Goal: Task Accomplishment & Management: Manage account settings

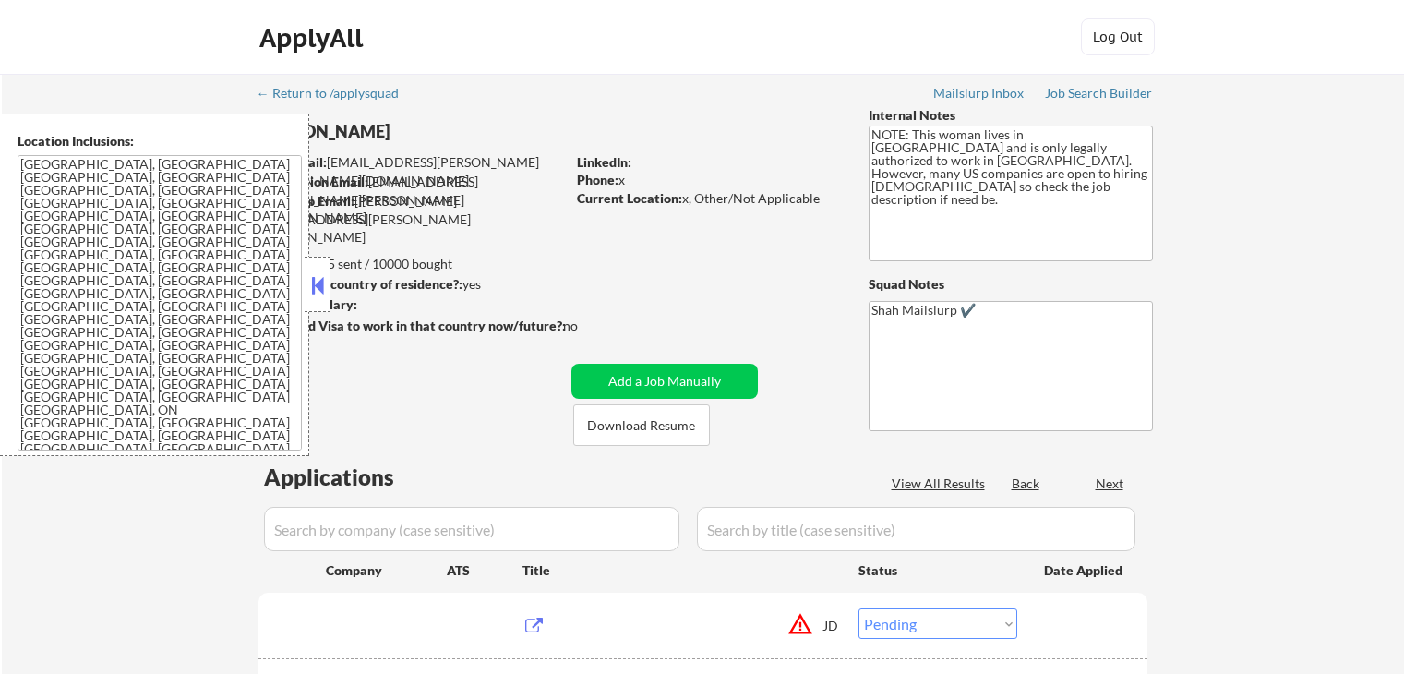
select select ""pending""
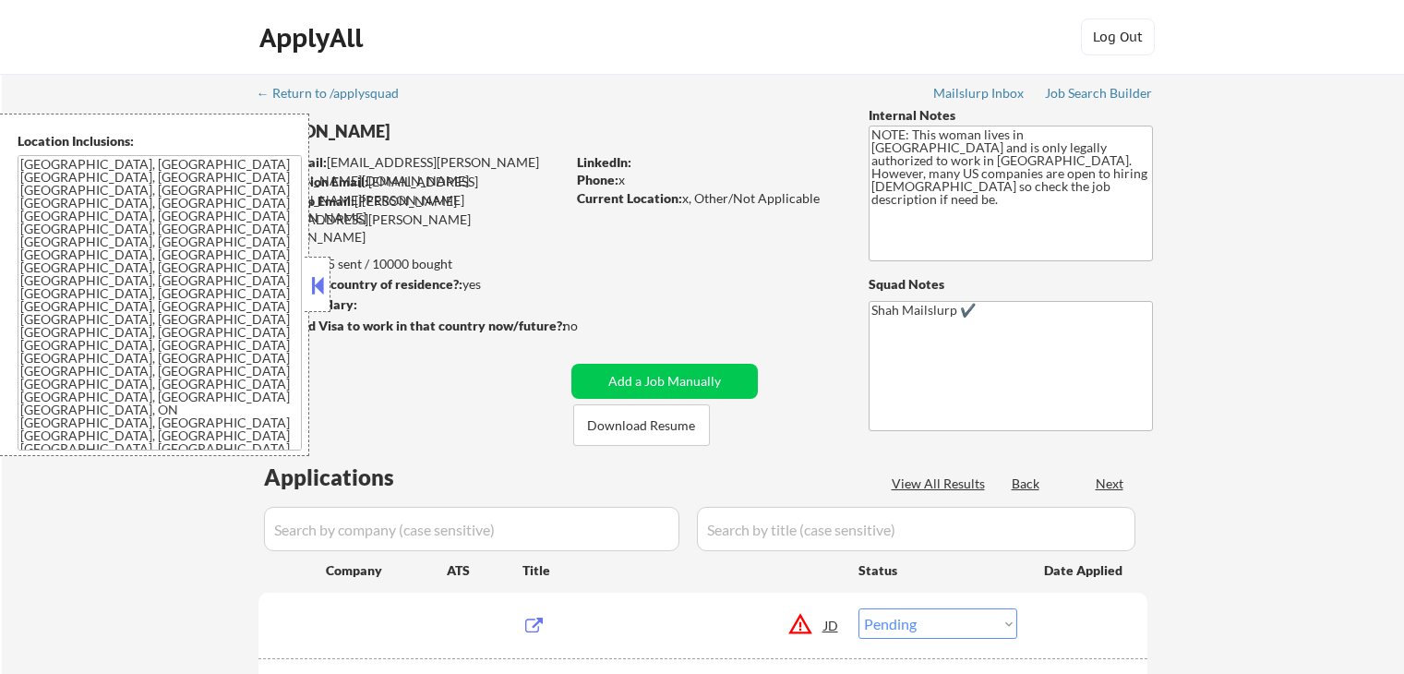
select select ""pending""
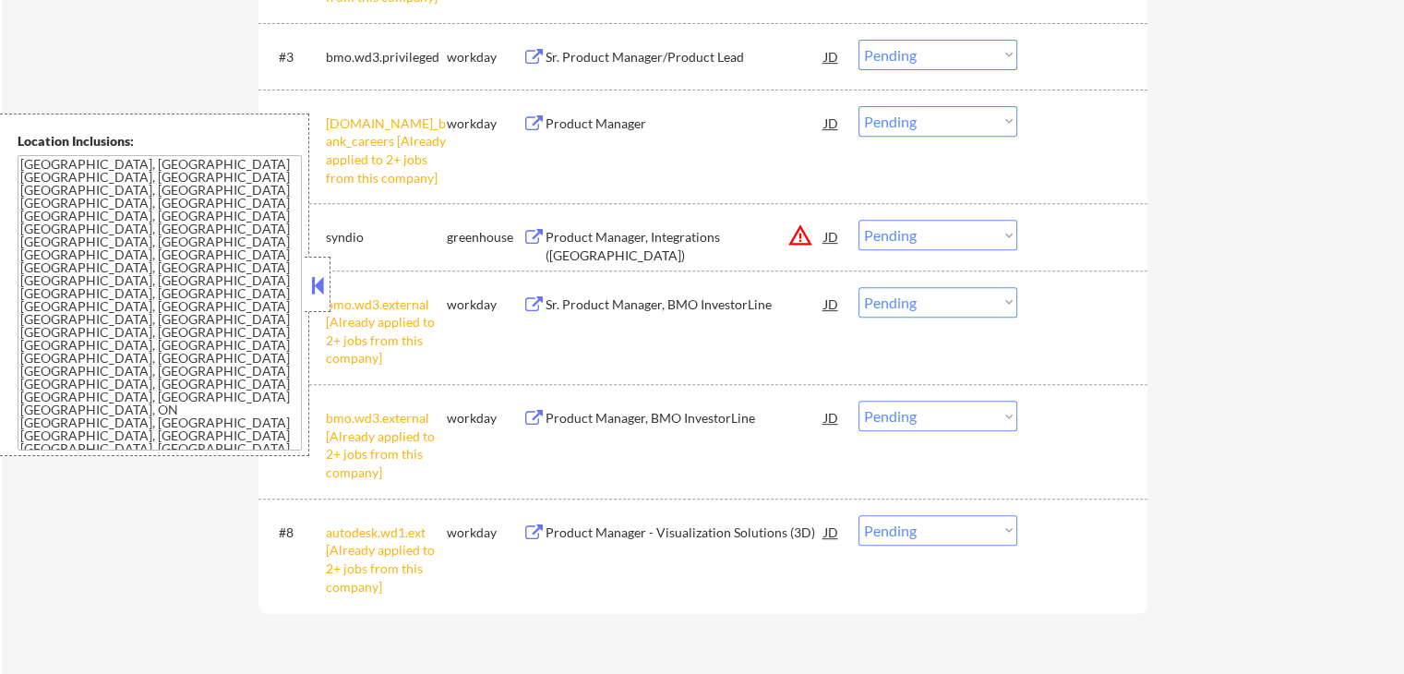
scroll to position [923, 0]
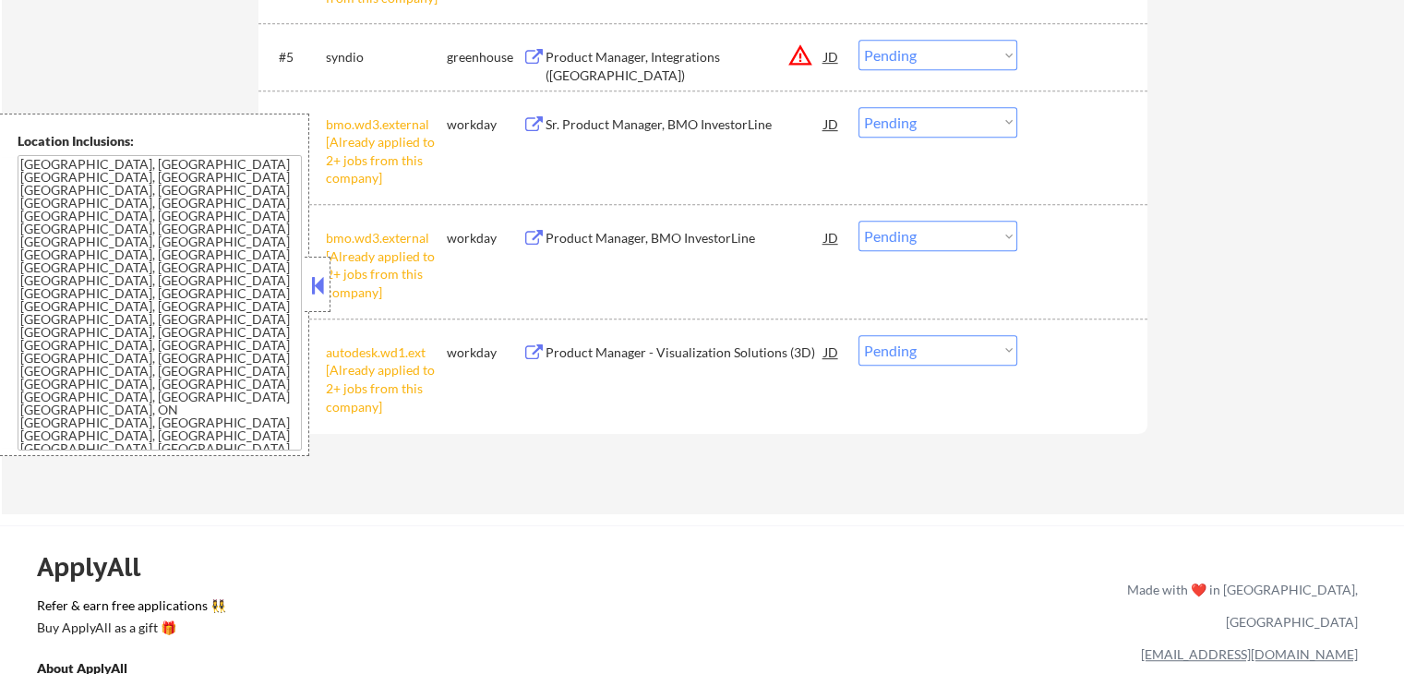
click at [938, 353] on select "Choose an option... Pending Applied Excluded (Questions) Excluded (Expired) Exc…" at bounding box center [937, 350] width 159 height 30
select select ""excluded__other_""
click at [858, 335] on select "Choose an option... Pending Applied Excluded (Questions) Excluded (Expired) Exc…" at bounding box center [937, 350] width 159 height 30
click at [916, 252] on div "#7 bmo.wd3.external [Already applied to 2+ jobs from this company] workday Prod…" at bounding box center [699, 260] width 871 height 97
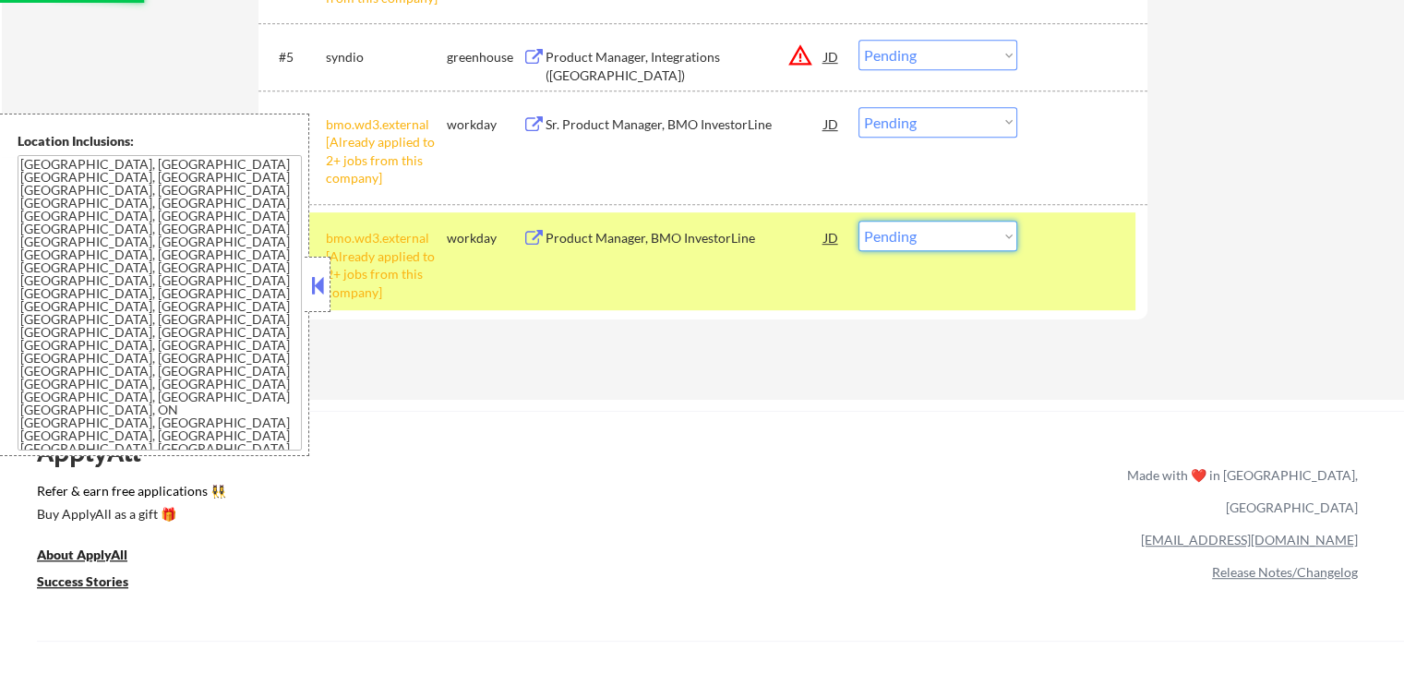
drag, startPoint x: 927, startPoint y: 230, endPoint x: 927, endPoint y: 241, distance: 11.1
click at [927, 230] on select "Choose an option... Pending Applied Excluded (Questions) Excluded (Expired) Exc…" at bounding box center [937, 236] width 159 height 30
select select ""excluded__other_""
click at [858, 221] on select "Choose an option... Pending Applied Excluded (Questions) Excluded (Expired) Exc…" at bounding box center [937, 236] width 159 height 30
click at [908, 120] on select "Choose an option... Pending Applied Excluded (Questions) Excluded (Expired) Exc…" at bounding box center [937, 122] width 159 height 30
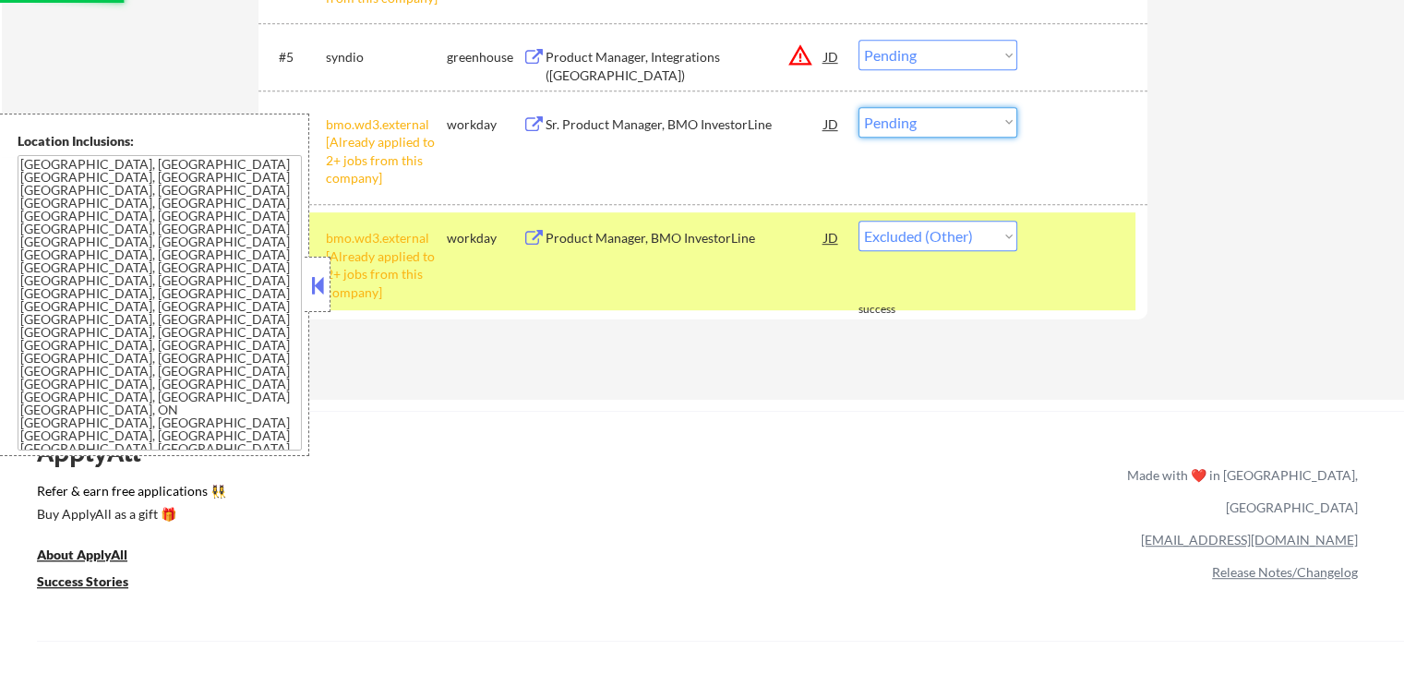
select select ""excluded__other_""
click at [858, 107] on select "Choose an option... Pending Applied Excluded (Questions) Excluded (Expired) Exc…" at bounding box center [937, 122] width 159 height 30
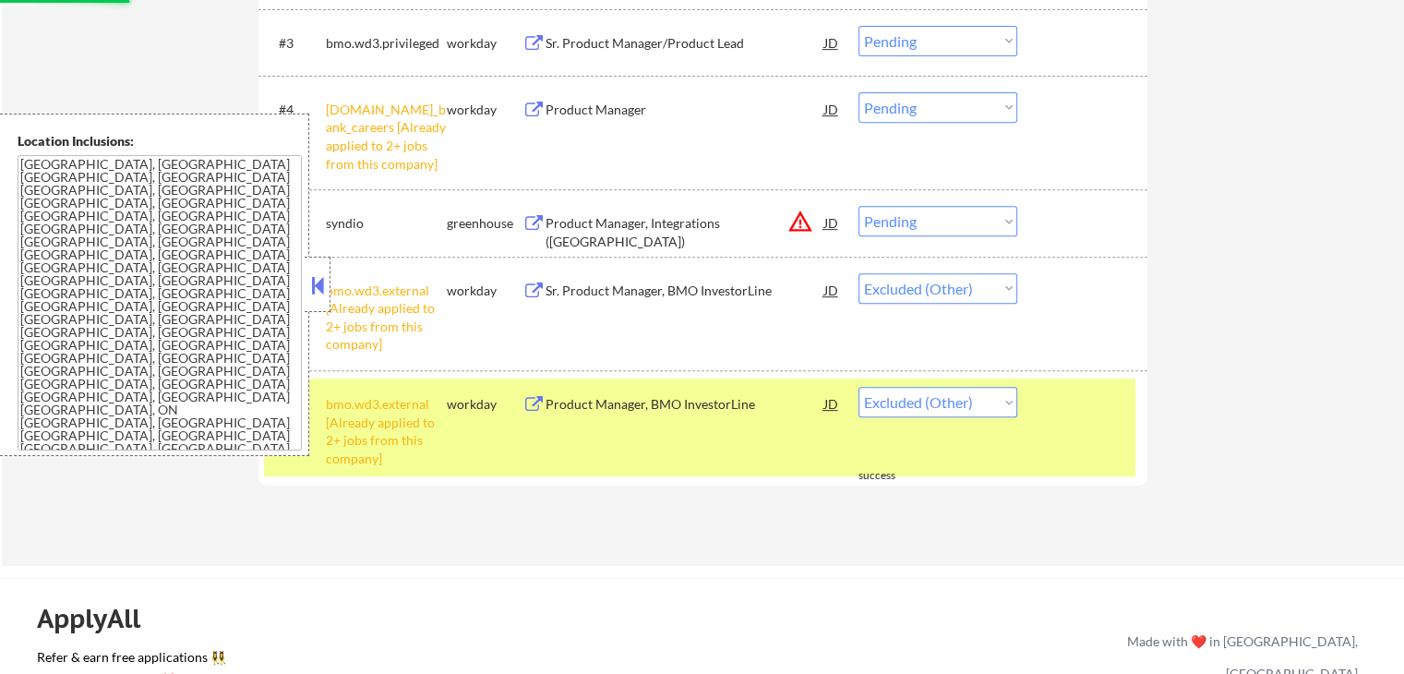
scroll to position [738, 0]
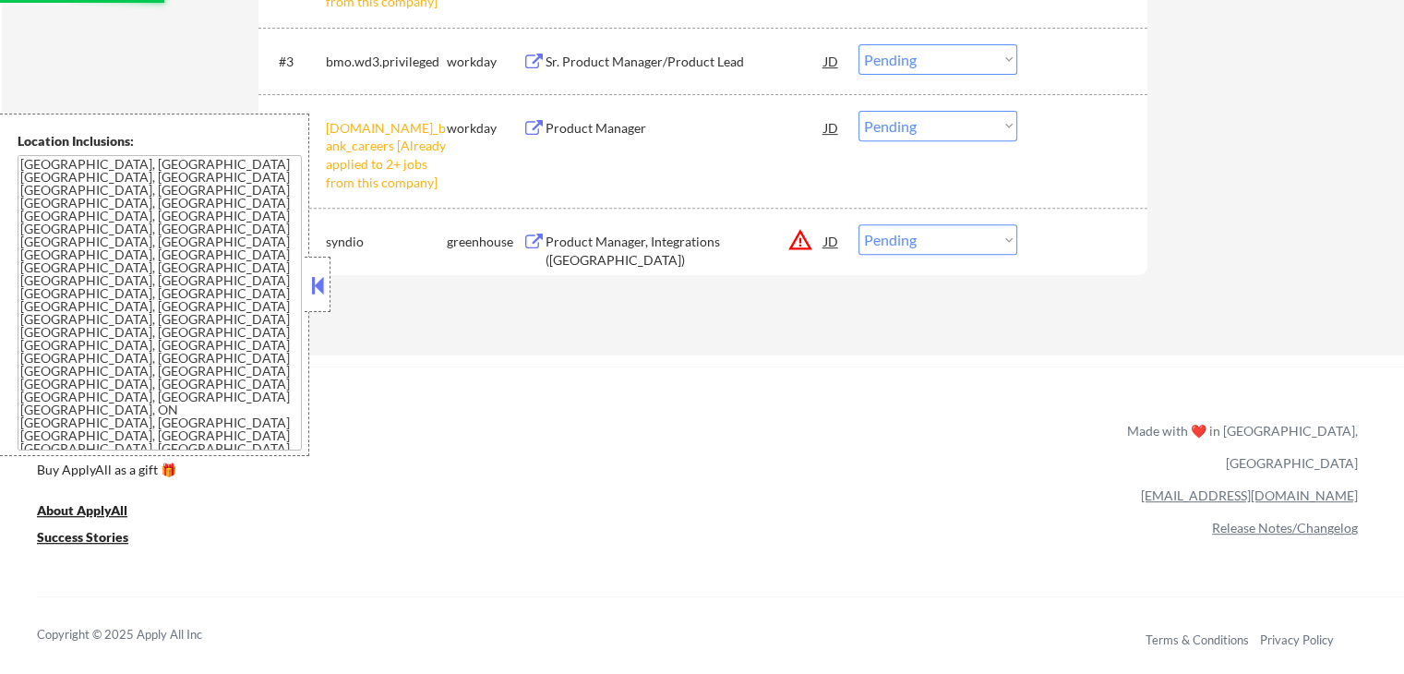
drag, startPoint x: 961, startPoint y: 121, endPoint x: 958, endPoint y: 134, distance: 13.2
click at [961, 121] on select "Choose an option... Pending Applied Excluded (Questions) Excluded (Expired) Exc…" at bounding box center [937, 126] width 159 height 30
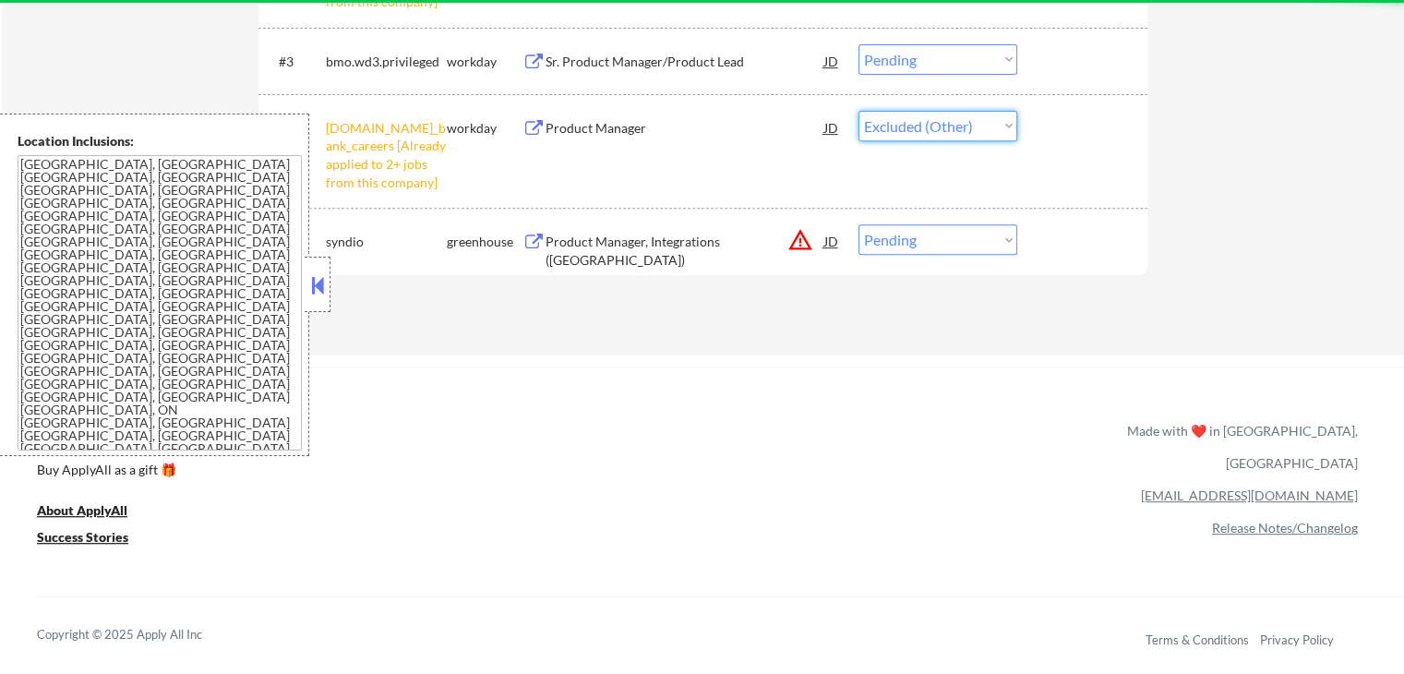
click at [858, 111] on select "Choose an option... Pending Applied Excluded (Questions) Excluded (Expired) Exc…" at bounding box center [937, 126] width 159 height 30
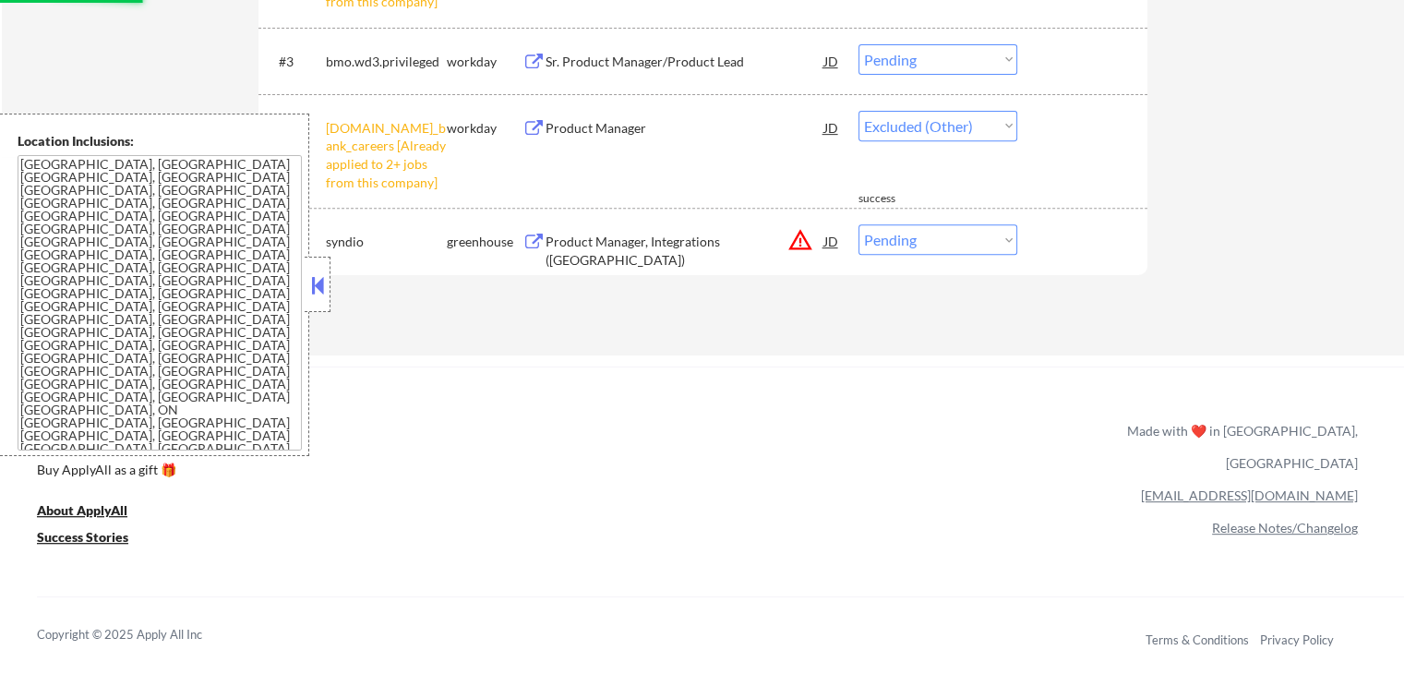
select select ""pending""
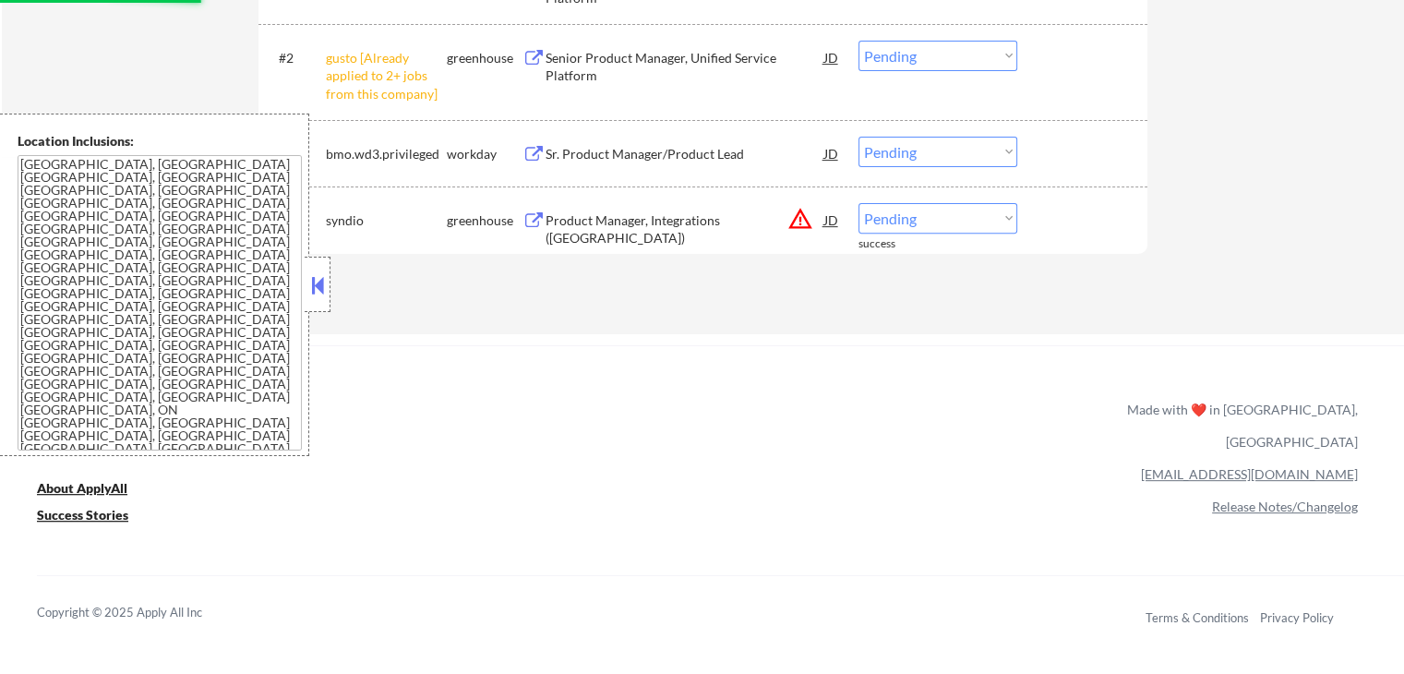
scroll to position [554, 0]
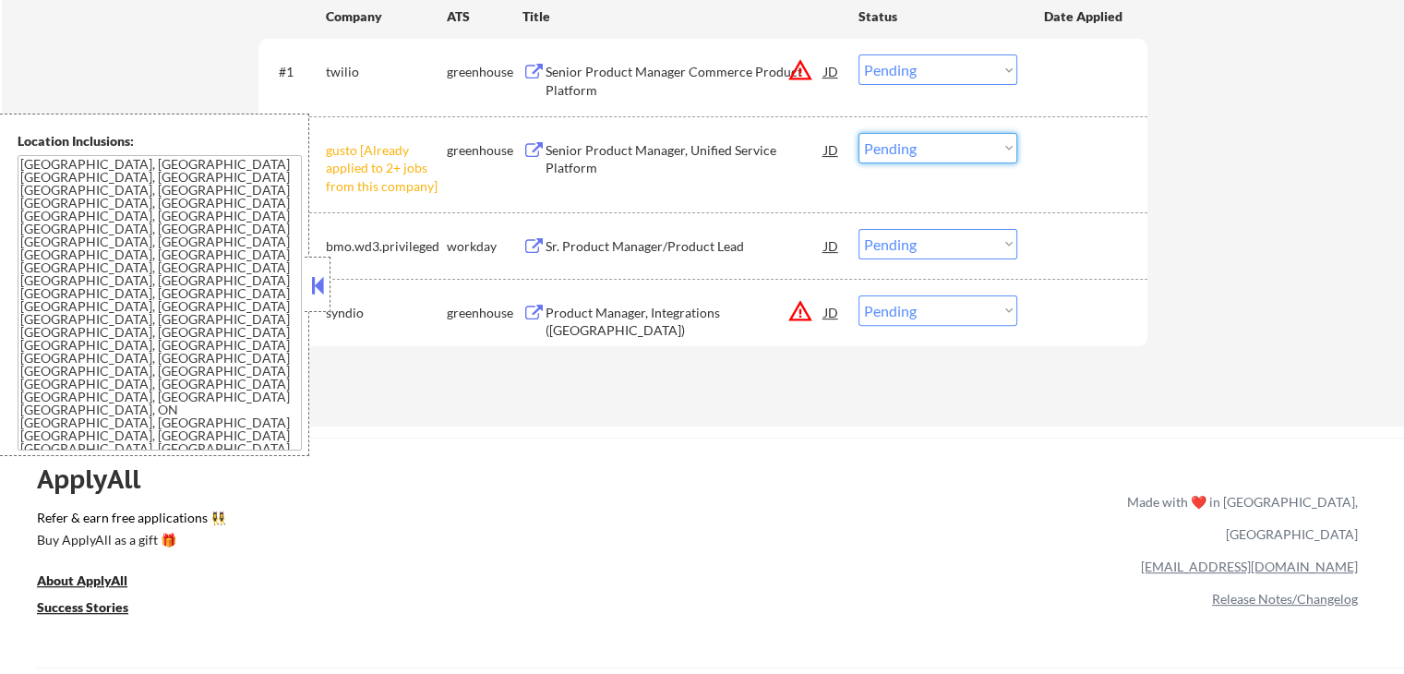
click at [949, 145] on select "Choose an option... Pending Applied Excluded (Questions) Excluded (Expired) Exc…" at bounding box center [937, 148] width 159 height 30
click at [858, 133] on select "Choose an option... Pending Applied Excluded (Questions) Excluded (Expired) Exc…" at bounding box center [937, 148] width 159 height 30
select select ""pending""
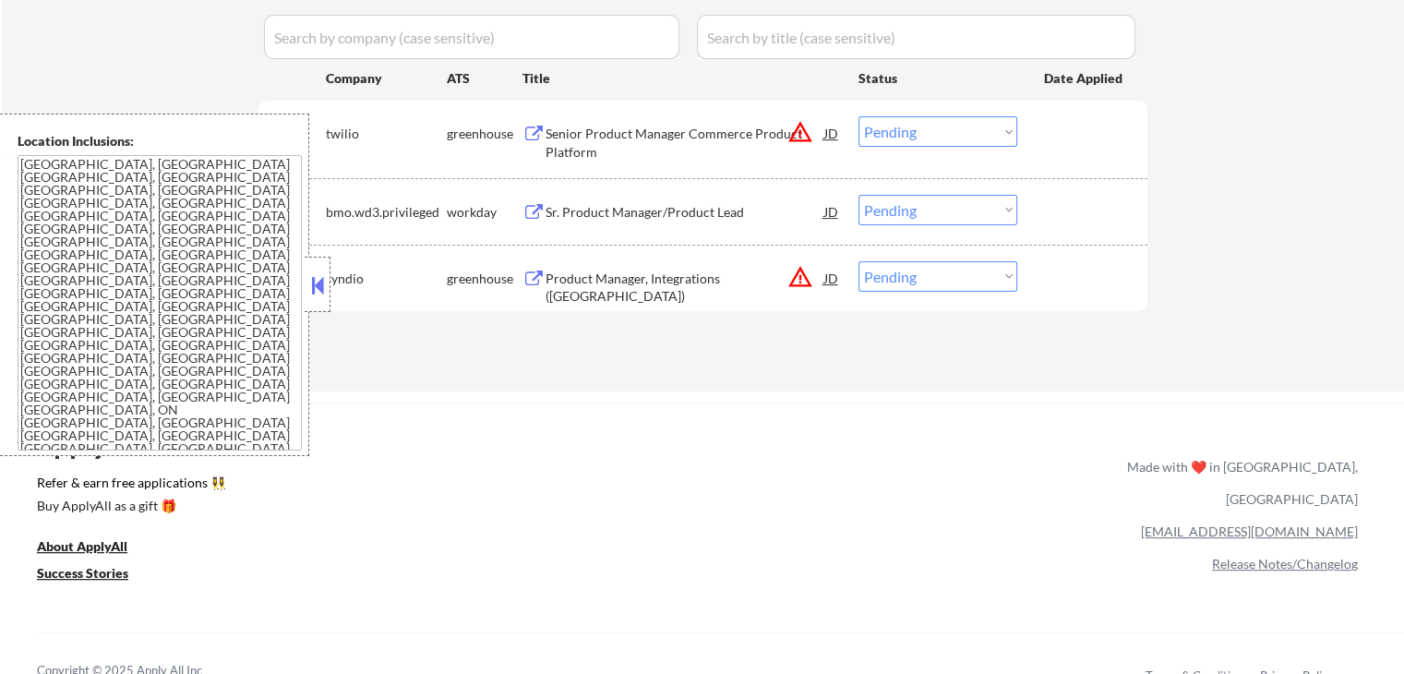
scroll to position [461, 0]
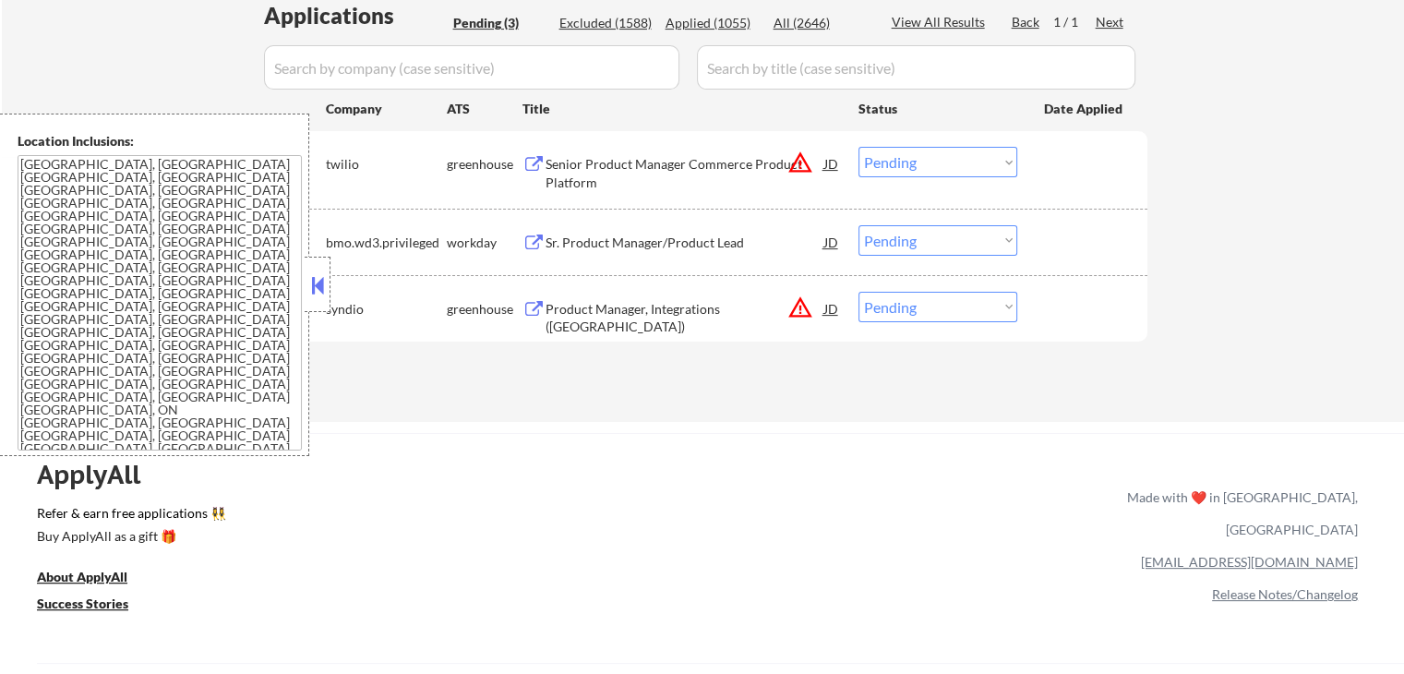
click at [532, 163] on button at bounding box center [533, 165] width 23 height 18
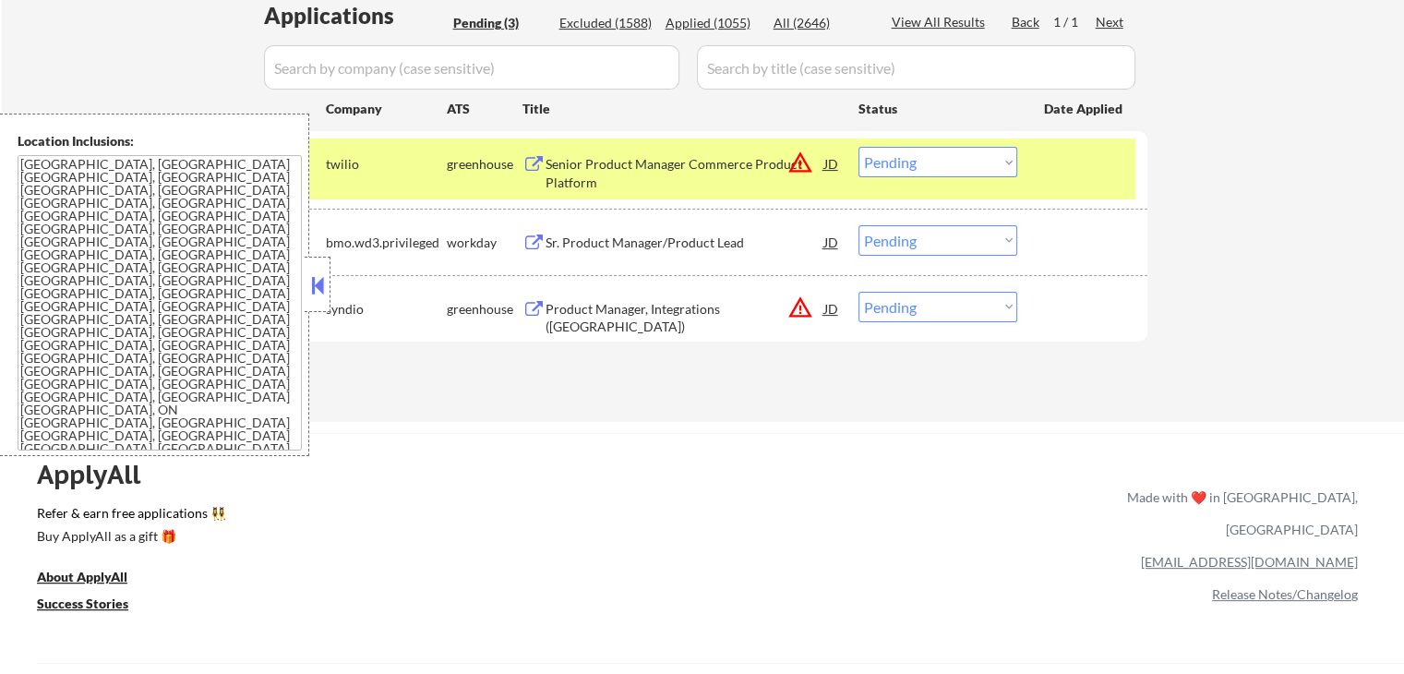
click at [917, 162] on select "Choose an option... Pending Applied Excluded (Questions) Excluded (Expired) Exc…" at bounding box center [937, 162] width 159 height 30
click at [858, 147] on select "Choose an option... Pending Applied Excluded (Questions) Excluded (Expired) Exc…" at bounding box center [937, 162] width 159 height 30
click at [530, 241] on button at bounding box center [533, 243] width 23 height 18
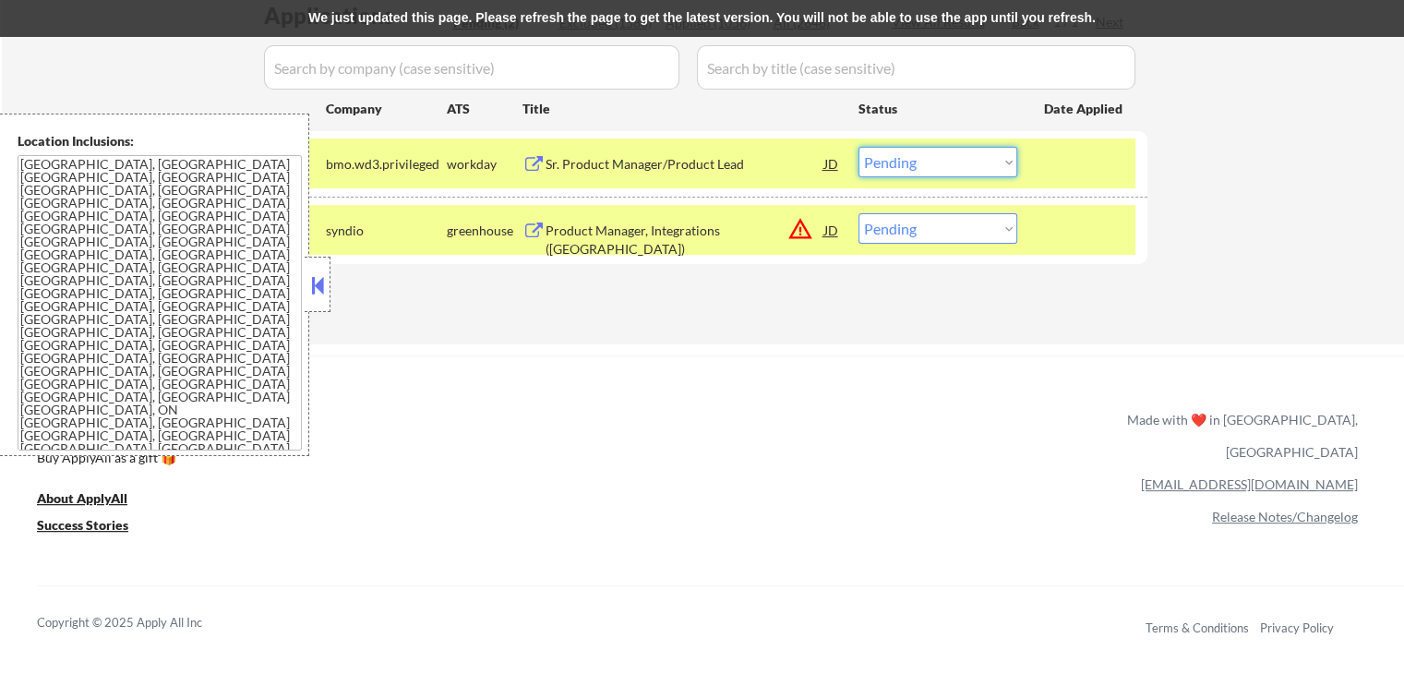
click at [935, 153] on select "Choose an option... Pending Applied Excluded (Questions) Excluded (Expired) Exc…" at bounding box center [937, 162] width 159 height 30
select select ""applied""
click at [858, 147] on select "Choose an option... Pending Applied Excluded (Questions) Excluded (Expired) Exc…" at bounding box center [937, 162] width 159 height 30
click at [530, 234] on button at bounding box center [533, 231] width 23 height 18
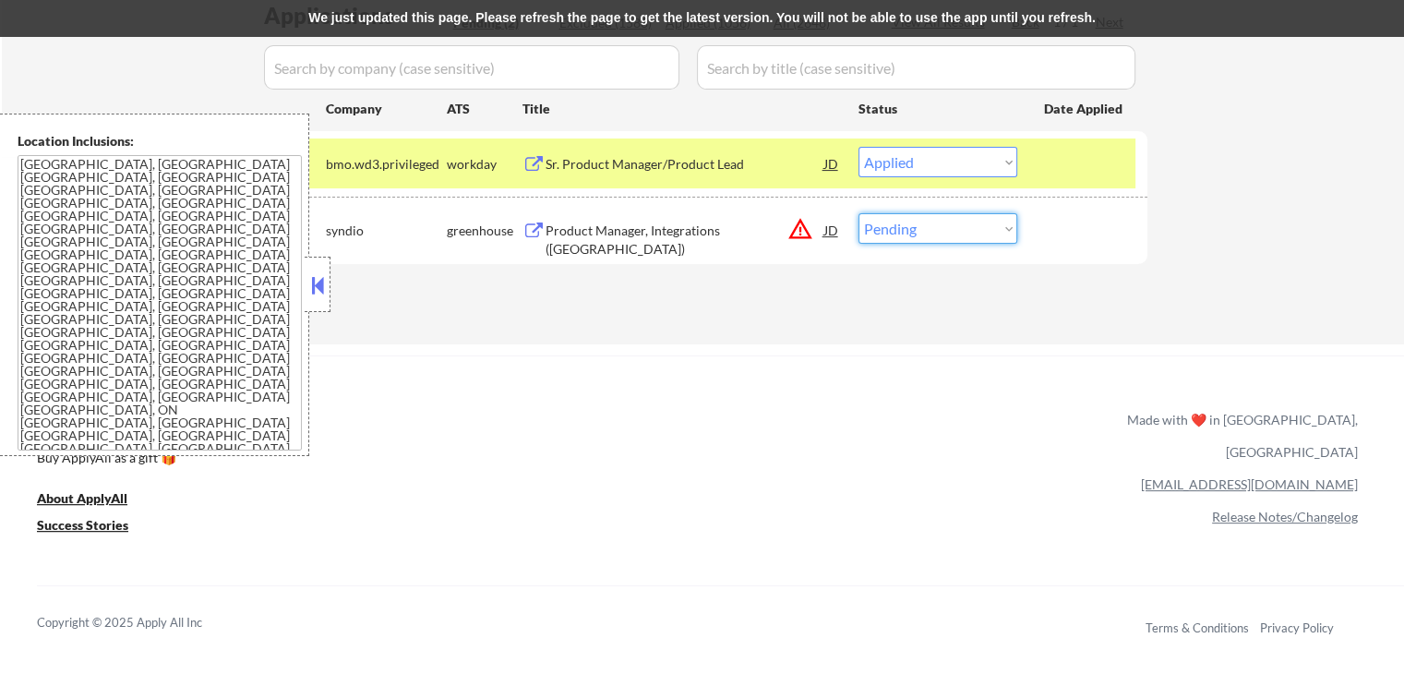
click at [935, 223] on select "Choose an option... Pending Applied Excluded (Questions) Excluded (Expired) Exc…" at bounding box center [937, 228] width 159 height 30
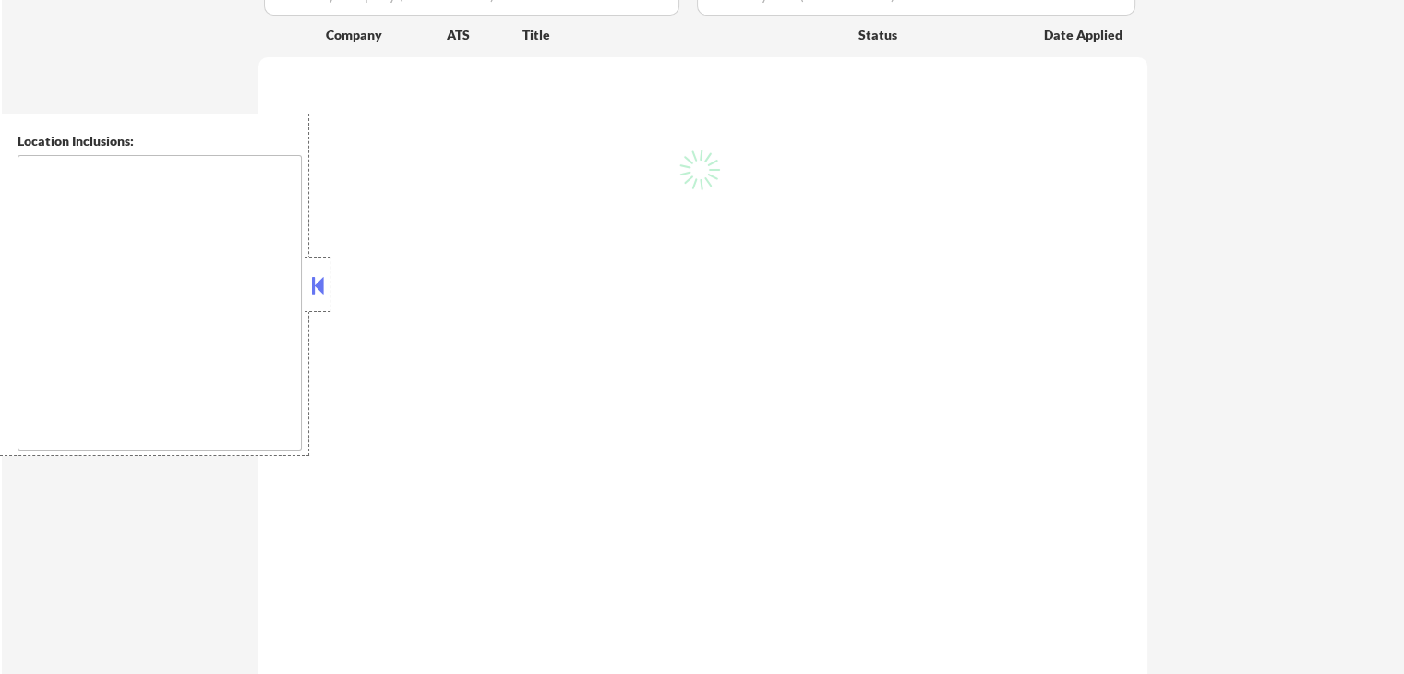
type textarea "[GEOGRAPHIC_DATA], [GEOGRAPHIC_DATA] [GEOGRAPHIC_DATA], [GEOGRAPHIC_DATA] [GEOG…"
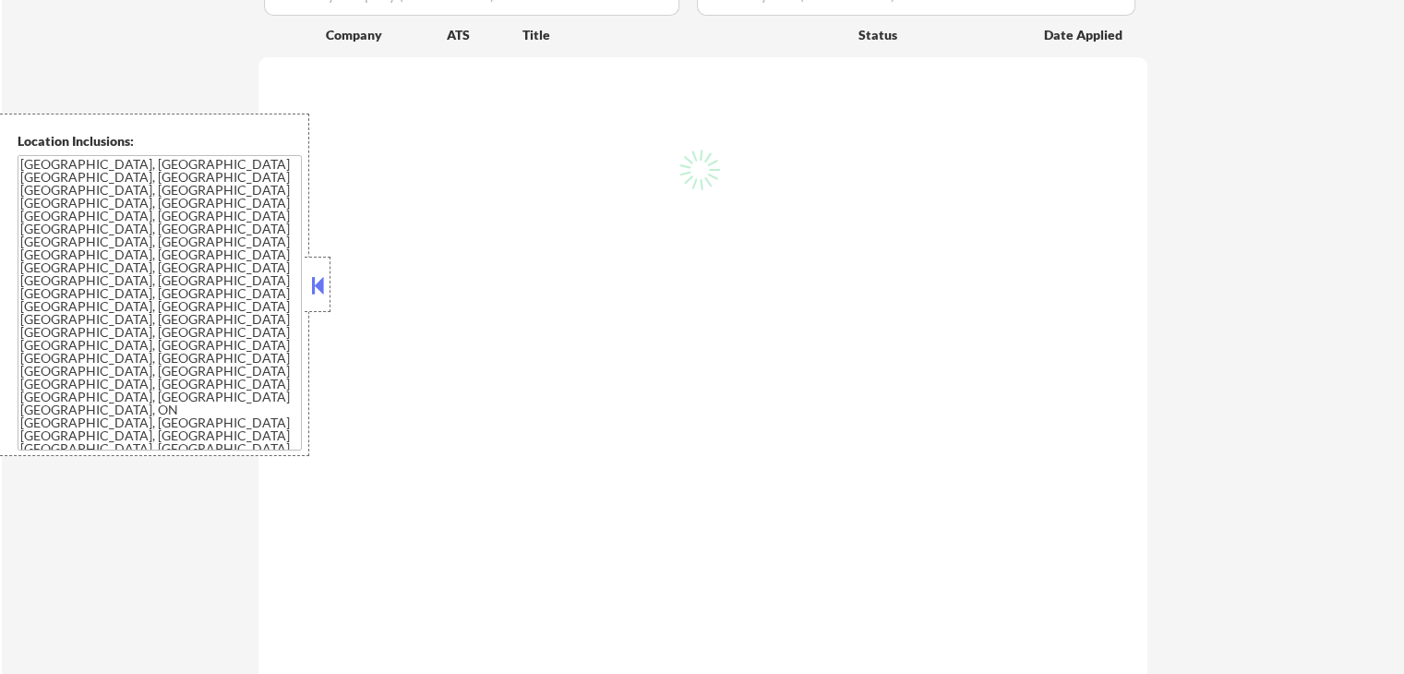
select select ""pending""
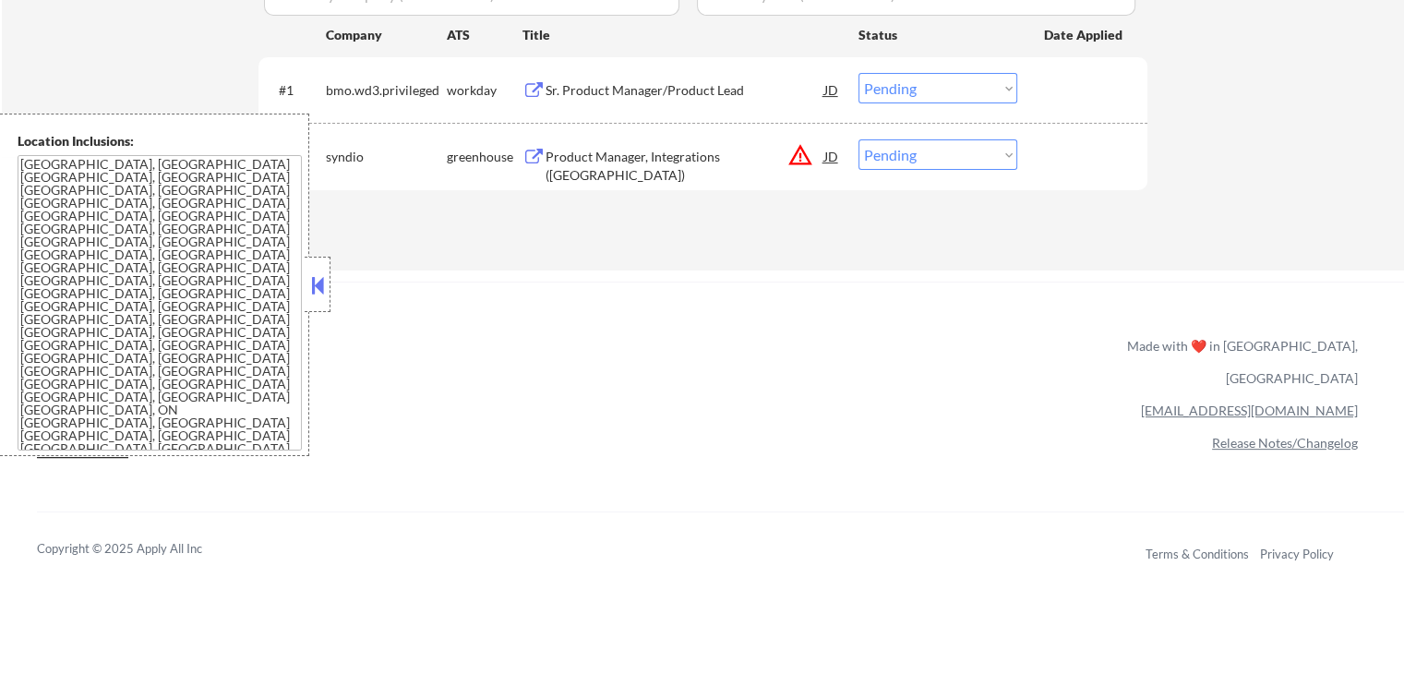
scroll to position [461, 0]
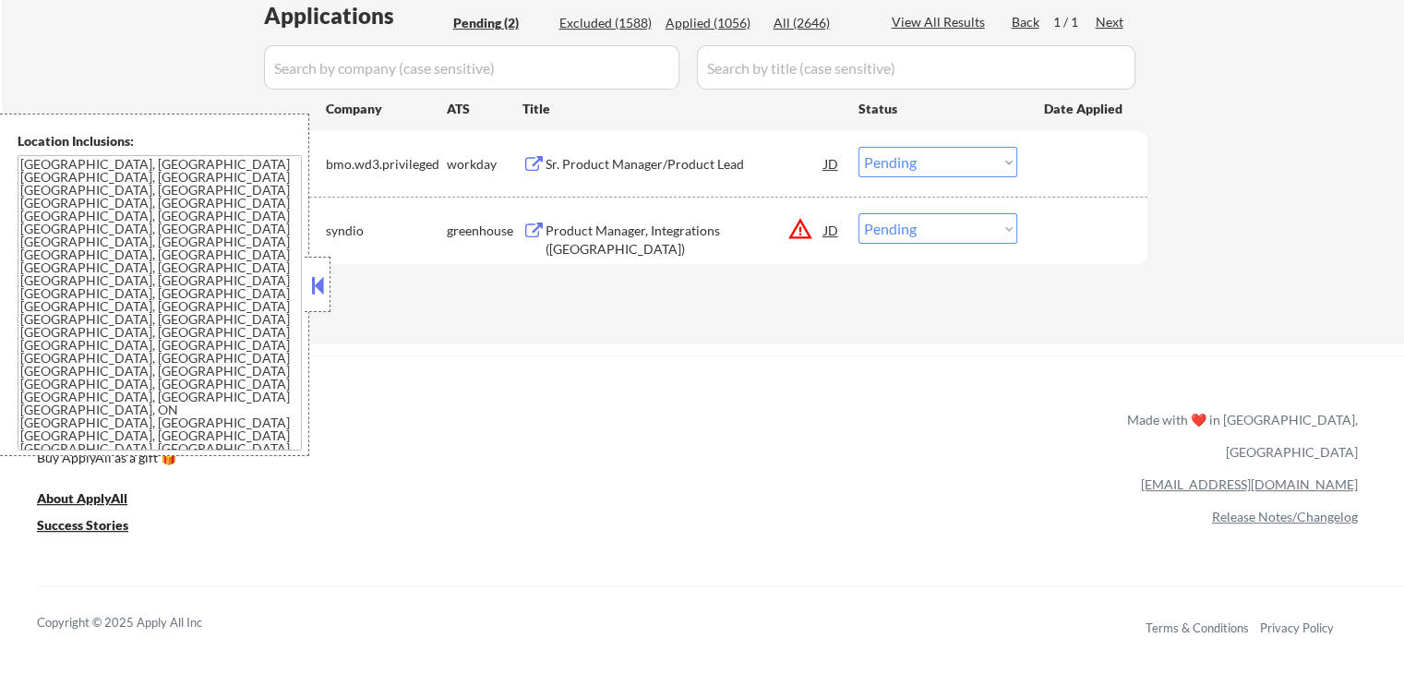
click at [522, 160] on button at bounding box center [533, 165] width 23 height 18
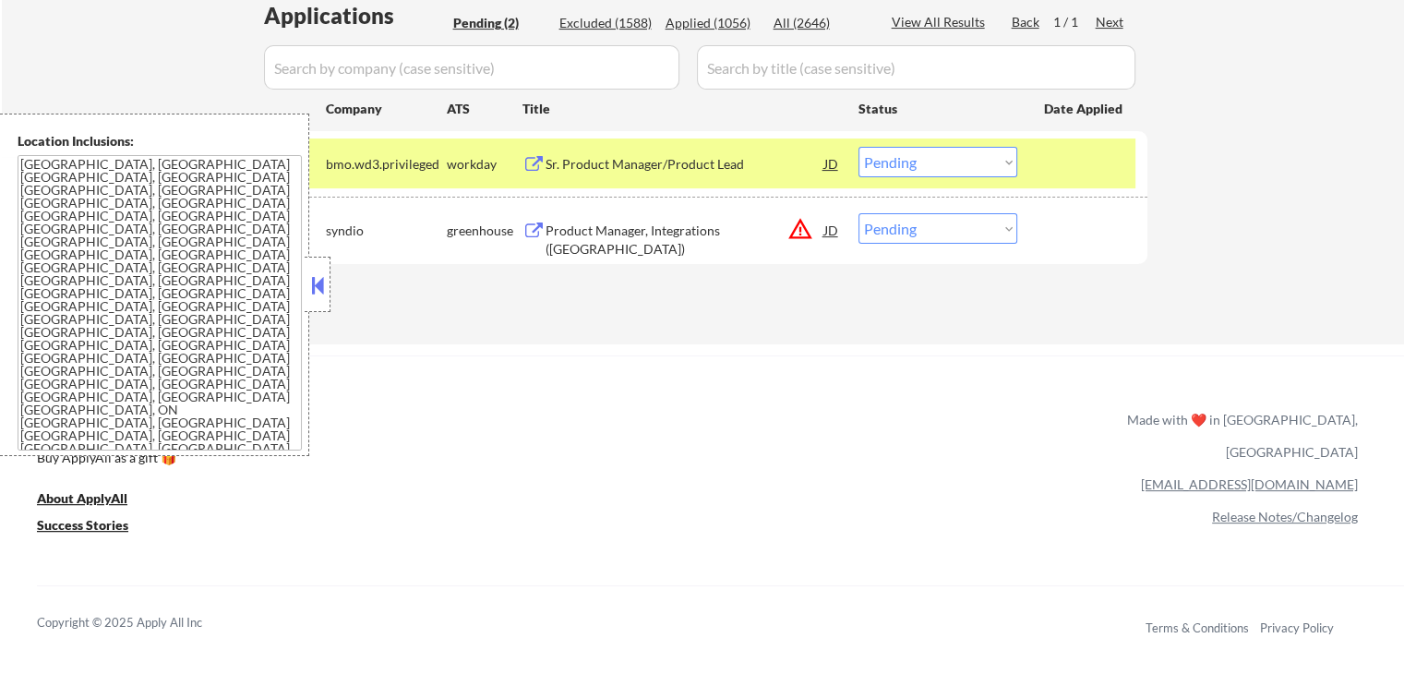
click at [917, 170] on select "Choose an option... Pending Applied Excluded (Questions) Excluded (Expired) Exc…" at bounding box center [937, 162] width 159 height 30
click at [858, 147] on select "Choose an option... Pending Applied Excluded (Questions) Excluded (Expired) Exc…" at bounding box center [937, 162] width 159 height 30
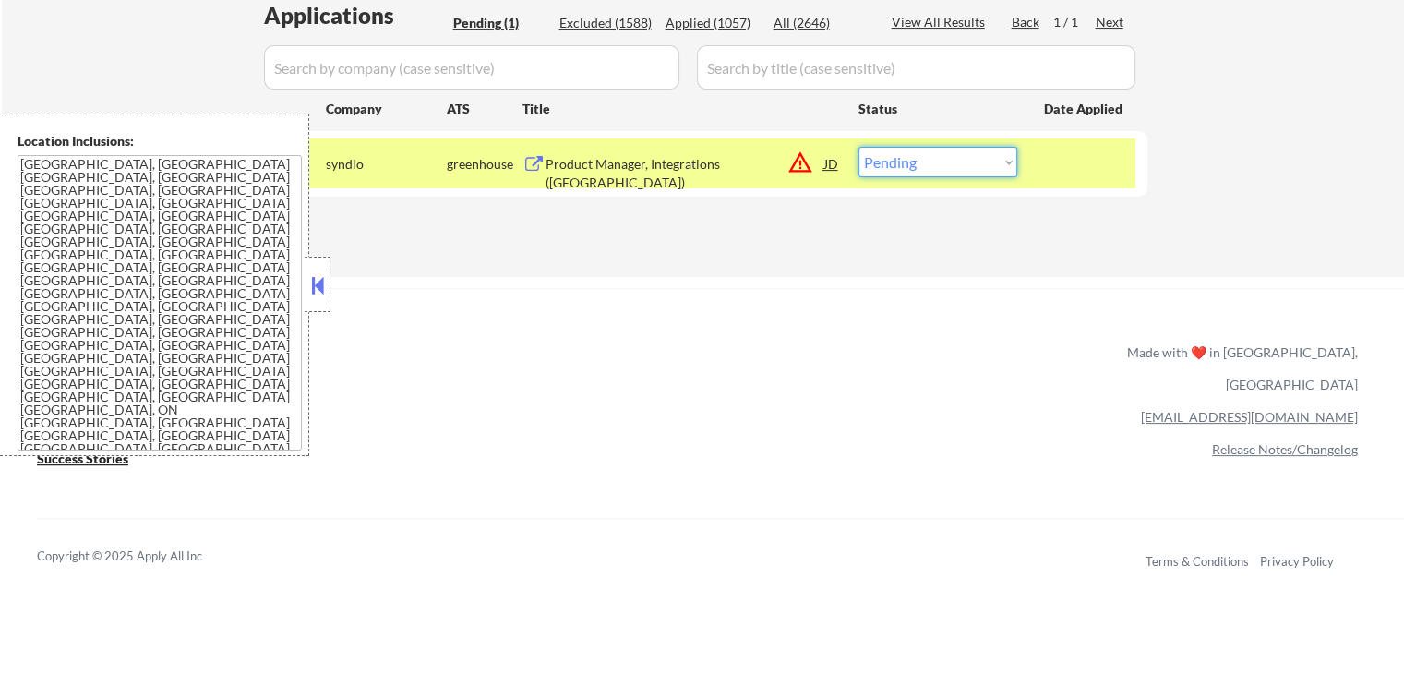
drag, startPoint x: 905, startPoint y: 162, endPoint x: 905, endPoint y: 175, distance: 13.8
click at [905, 162] on select "Choose an option... Pending Applied Excluded (Questions) Excluded (Expired) Exc…" at bounding box center [937, 162] width 159 height 30
select select ""excluded__expired_""
click at [858, 147] on select "Choose an option... Pending Applied Excluded (Questions) Excluded (Expired) Exc…" at bounding box center [937, 162] width 159 height 30
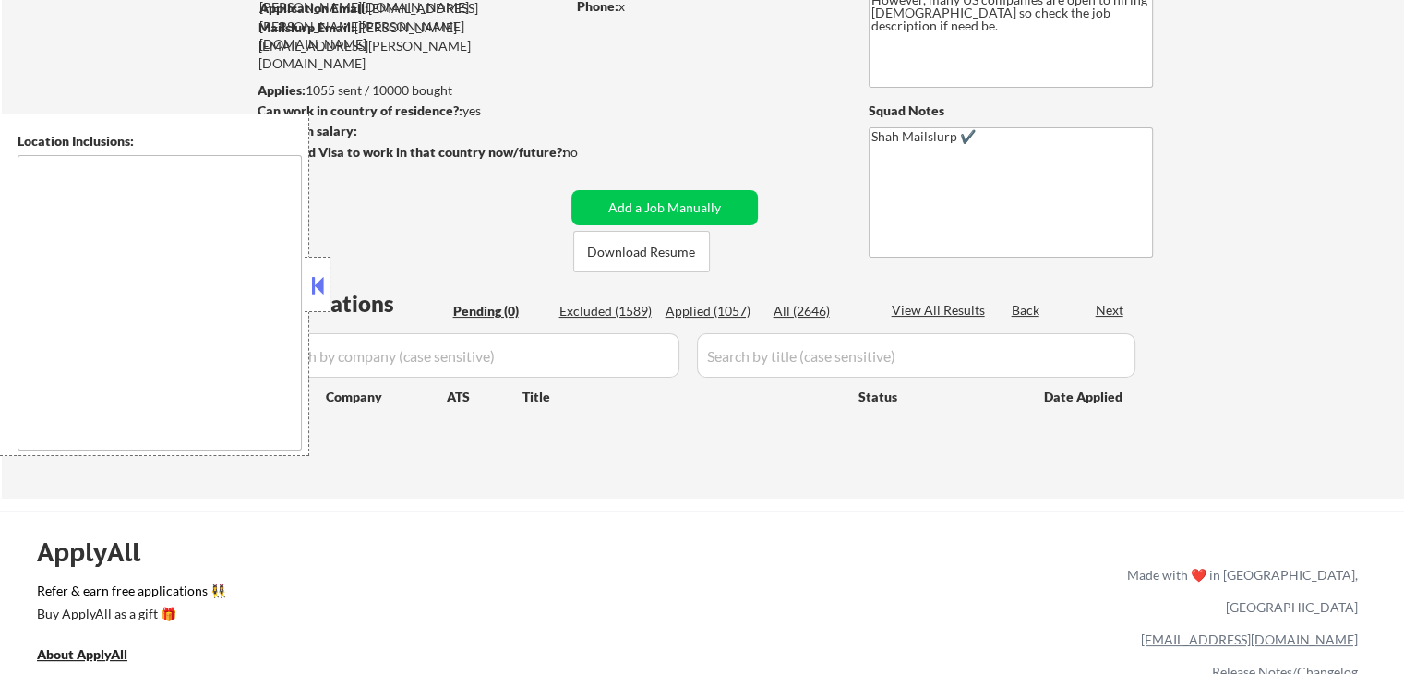
scroll to position [185, 0]
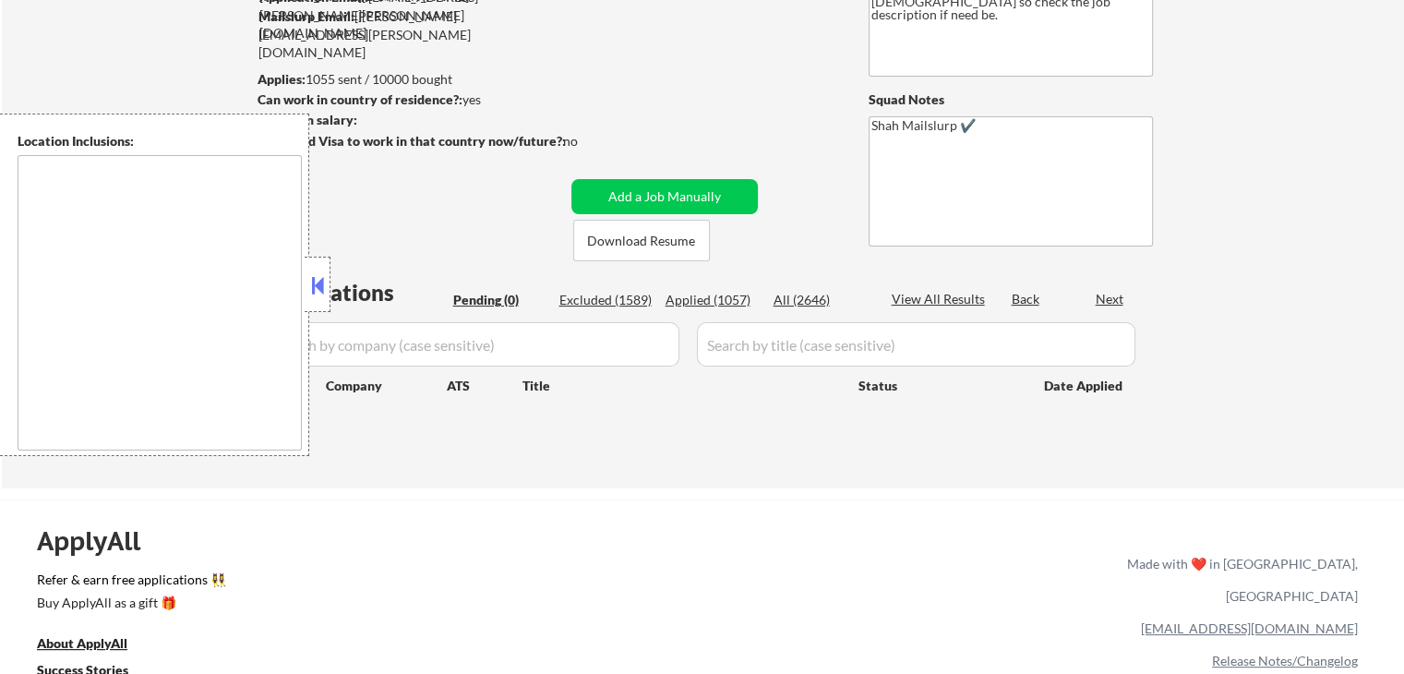
type textarea "[GEOGRAPHIC_DATA], [GEOGRAPHIC_DATA] [GEOGRAPHIC_DATA], [GEOGRAPHIC_DATA] [GEOG…"
